Goal: Task Accomplishment & Management: Manage account settings

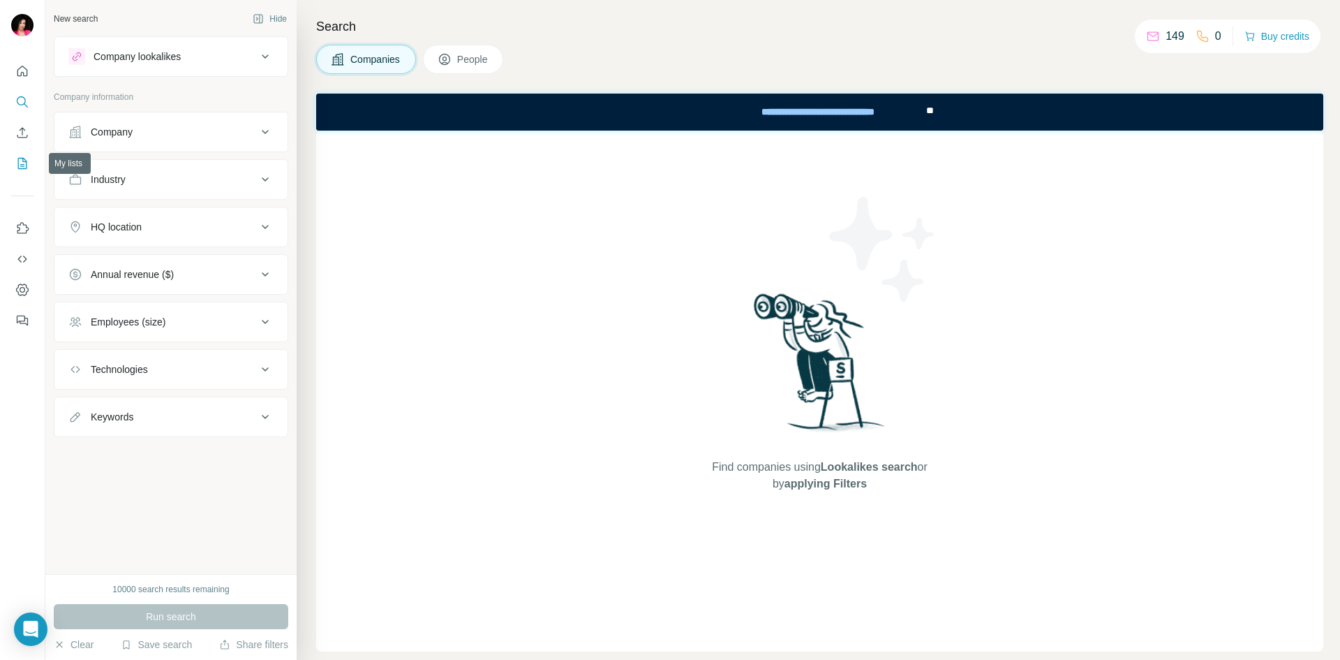
click at [18, 158] on icon "My lists" at bounding box center [22, 163] width 9 height 11
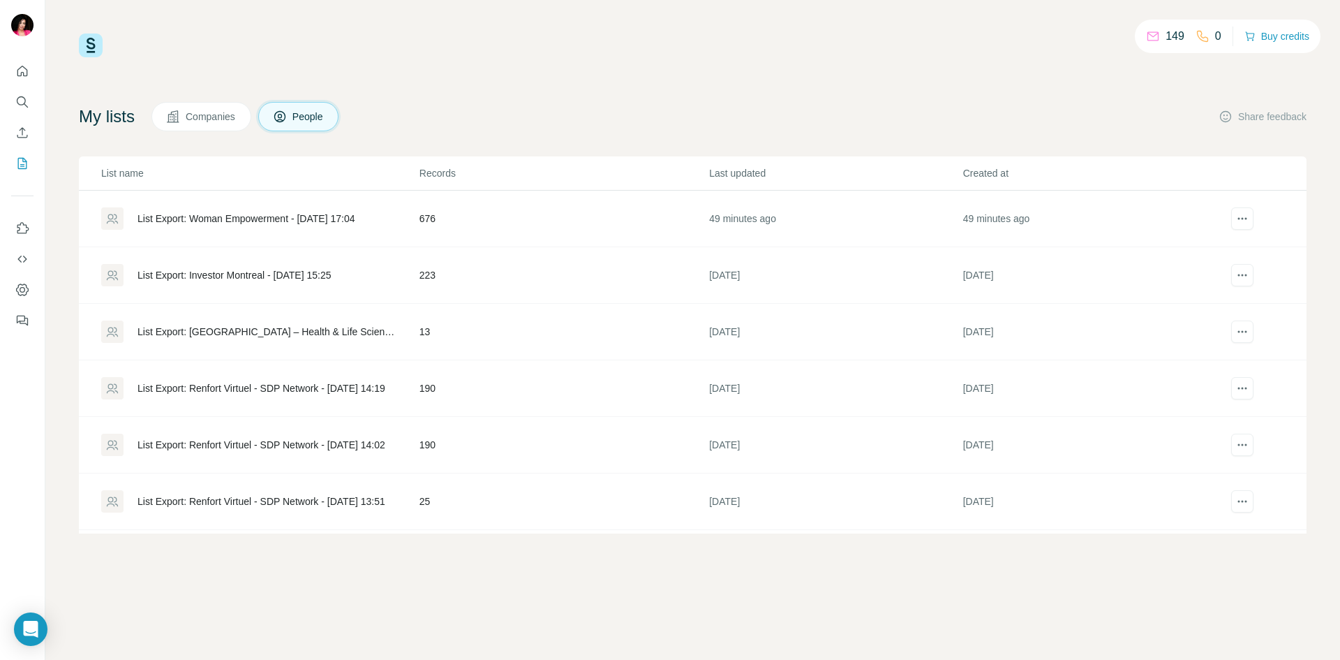
click at [319, 213] on div "List Export: Woman Empowerment - [DATE] 17:04" at bounding box center [247, 219] width 218 height 14
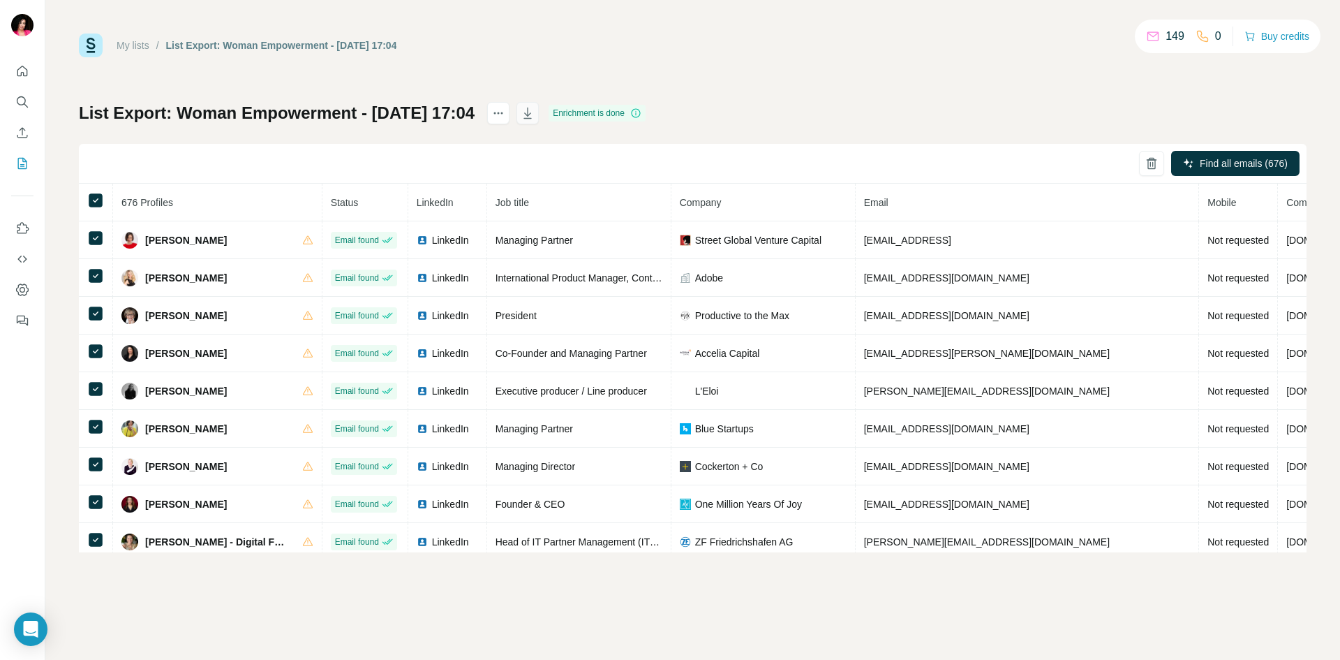
click at [535, 113] on icon "button" at bounding box center [528, 113] width 14 height 14
drag, startPoint x: 177, startPoint y: 109, endPoint x: 355, endPoint y: 112, distance: 178.0
click at [355, 112] on h1 "List Export: Woman Empowerment - [DATE] 17:04" at bounding box center [277, 113] width 396 height 22
copy h1 "Woman Empowerment"
